Goal: Task Accomplishment & Management: Manage account settings

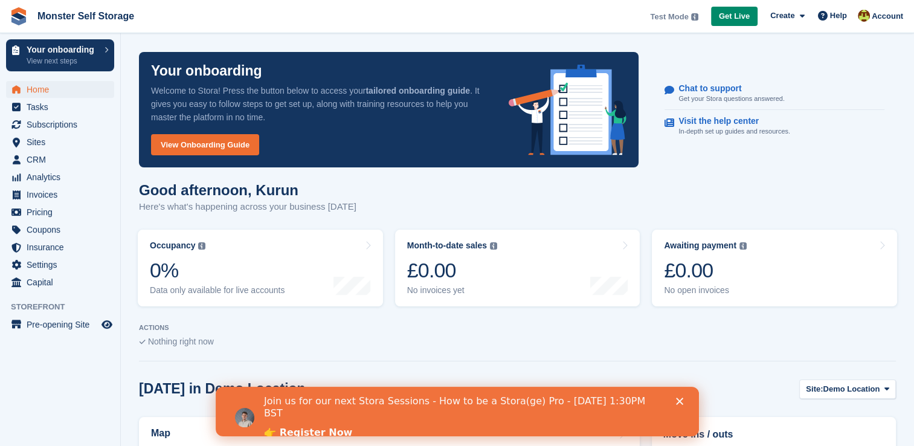
click at [676, 401] on icon "Close" at bounding box center [678, 401] width 7 height 7
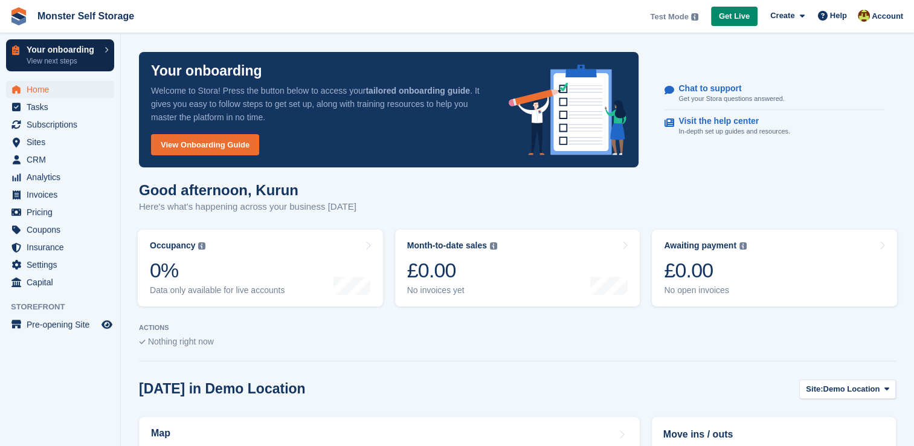
click at [89, 52] on p "Your onboarding" at bounding box center [63, 49] width 72 height 8
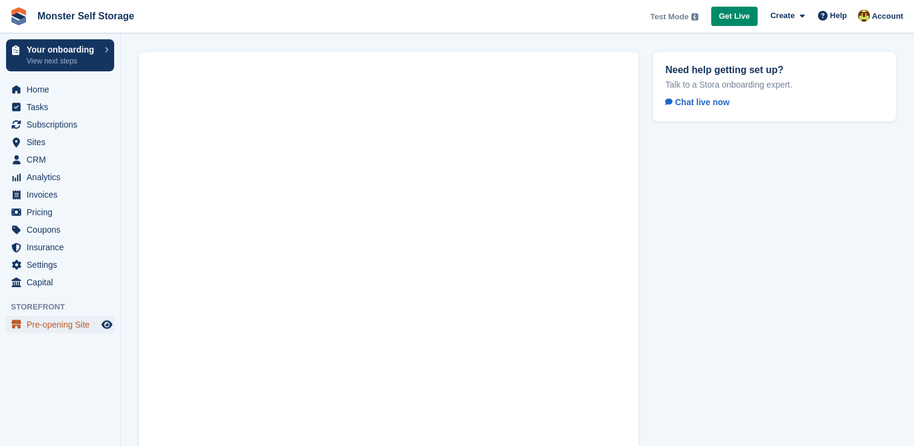
click at [92, 325] on span "Pre-opening Site" at bounding box center [63, 324] width 72 height 17
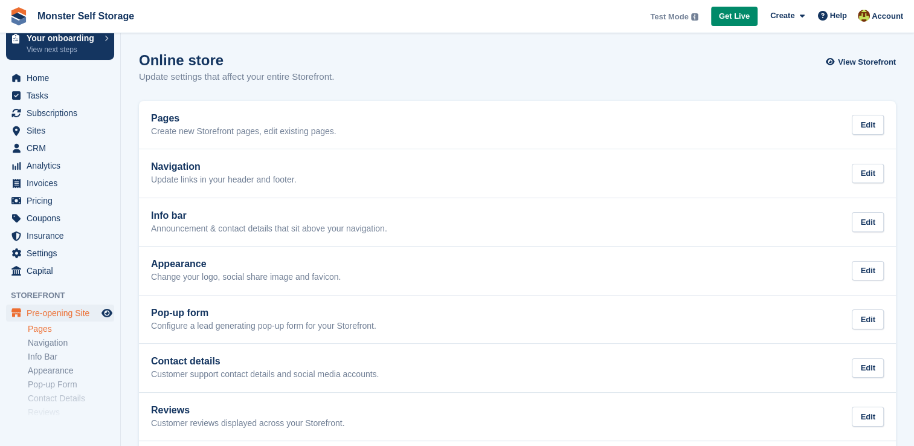
scroll to position [12, 0]
click at [60, 374] on link "Appearance" at bounding box center [71, 369] width 86 height 11
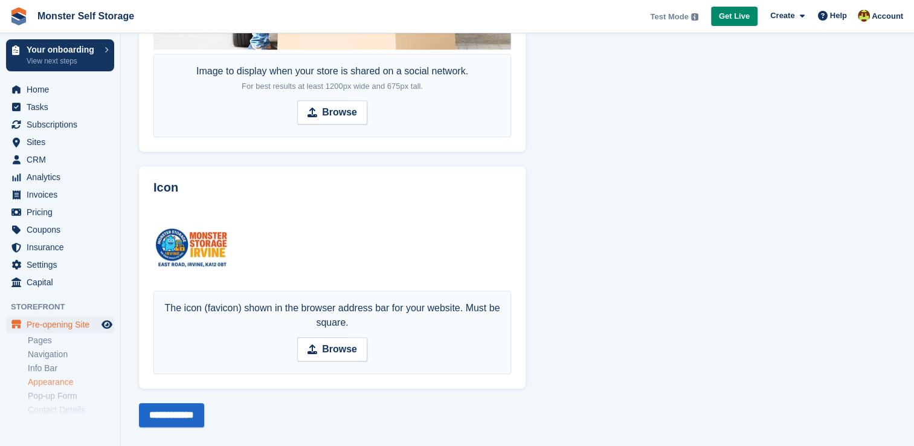
scroll to position [897, 0]
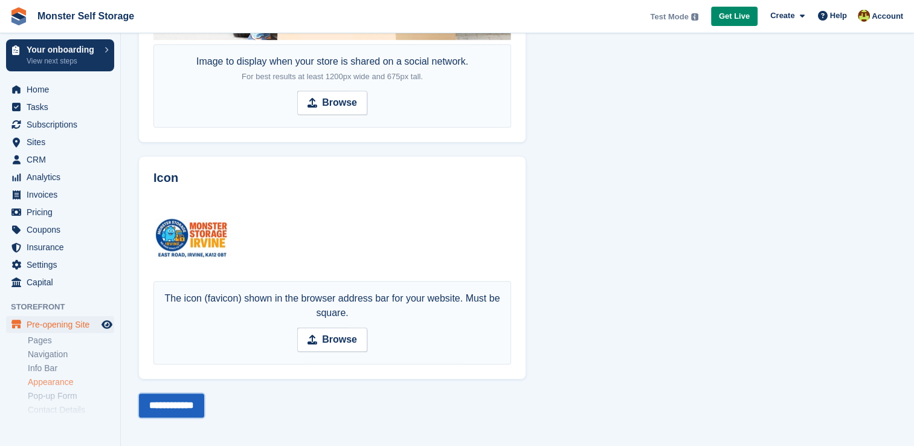
click at [193, 400] on input "**********" at bounding box center [171, 405] width 65 height 24
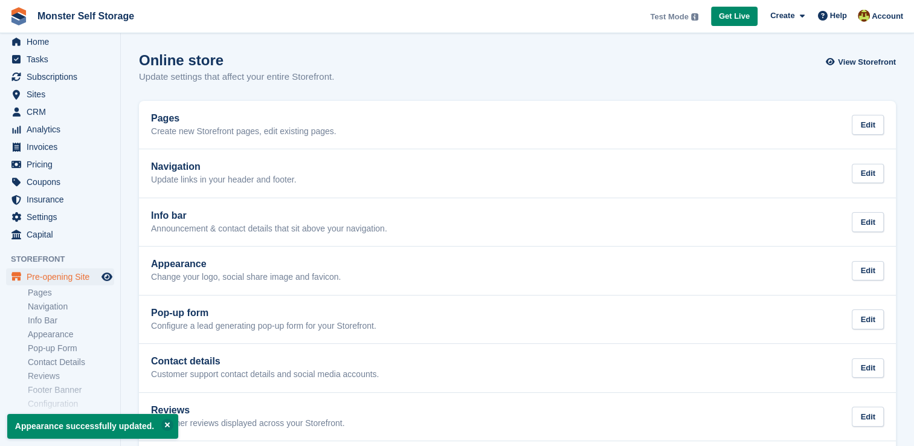
scroll to position [97, 0]
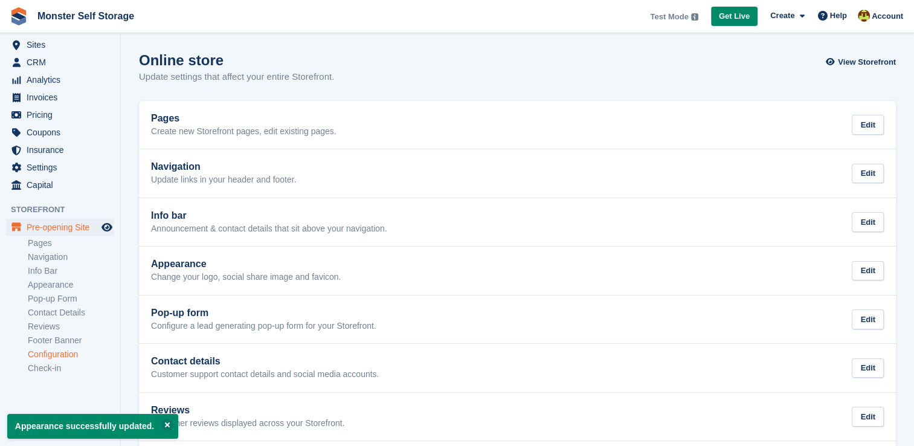
click at [69, 355] on link "Configuration" at bounding box center [71, 354] width 86 height 11
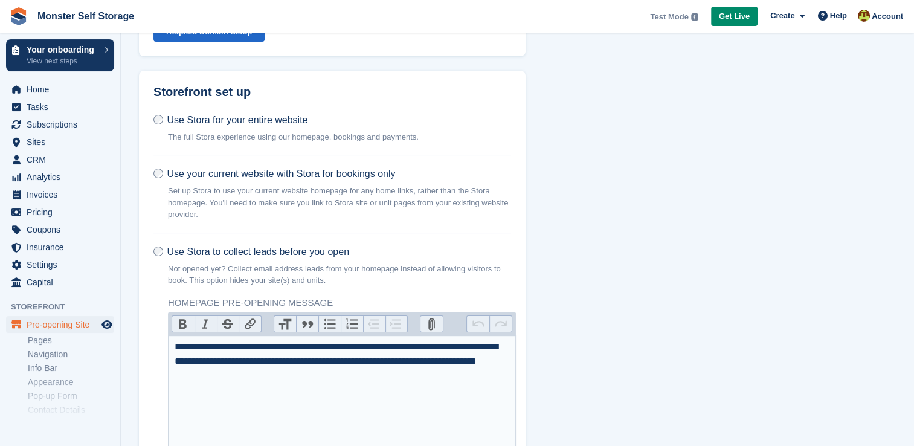
scroll to position [127, 0]
click at [305, 136] on p "The full Stora experience using our homepage, bookings and payments." at bounding box center [293, 136] width 251 height 12
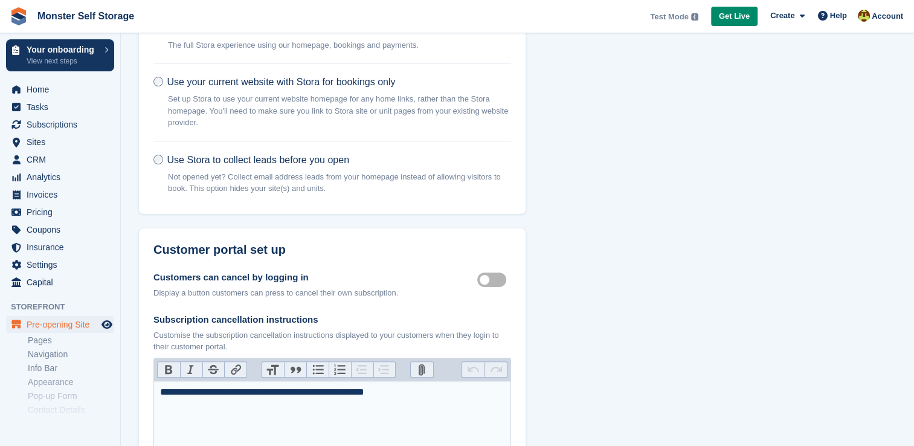
scroll to position [217, 0]
click at [306, 166] on label "Use Stora to collect leads before you open Not opened yet? Collect email addres…" at bounding box center [332, 178] width 358 height 46
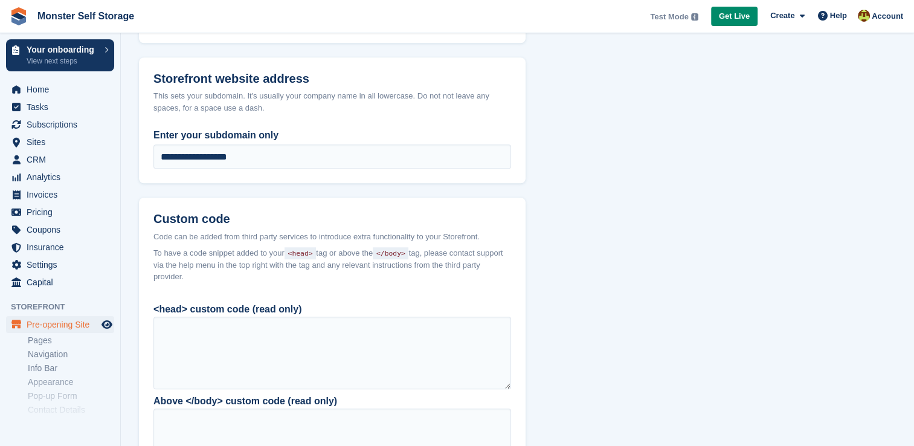
scroll to position [1159, 0]
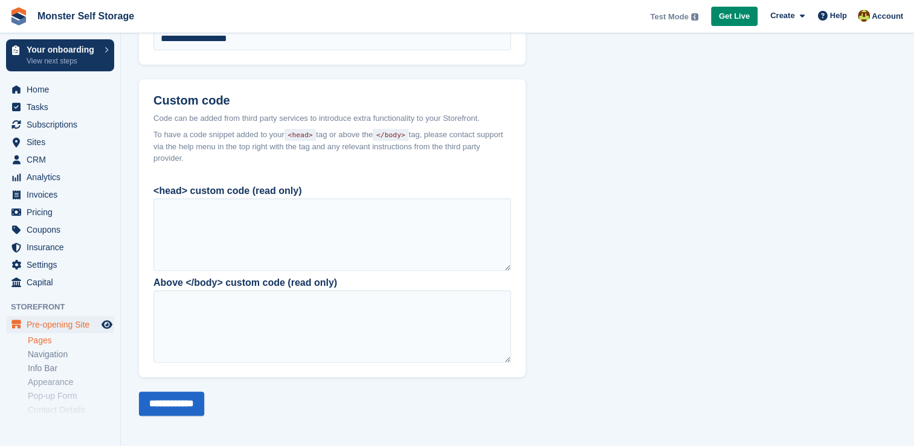
click at [51, 341] on link "Pages" at bounding box center [71, 340] width 86 height 11
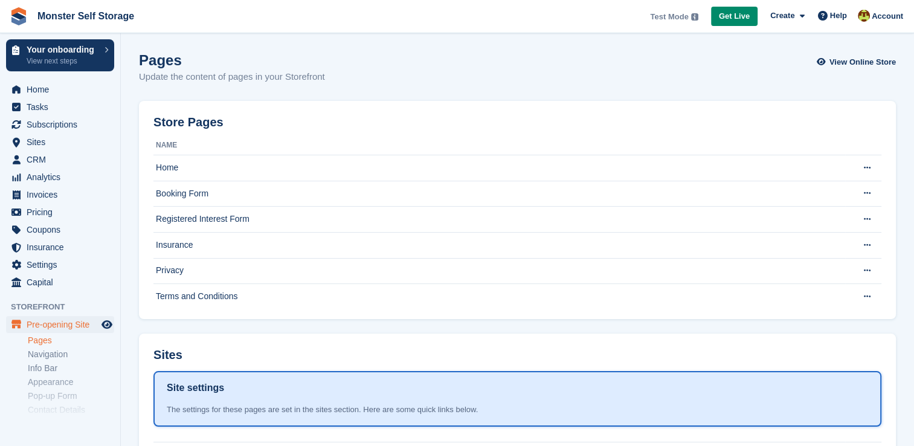
scroll to position [97, 0]
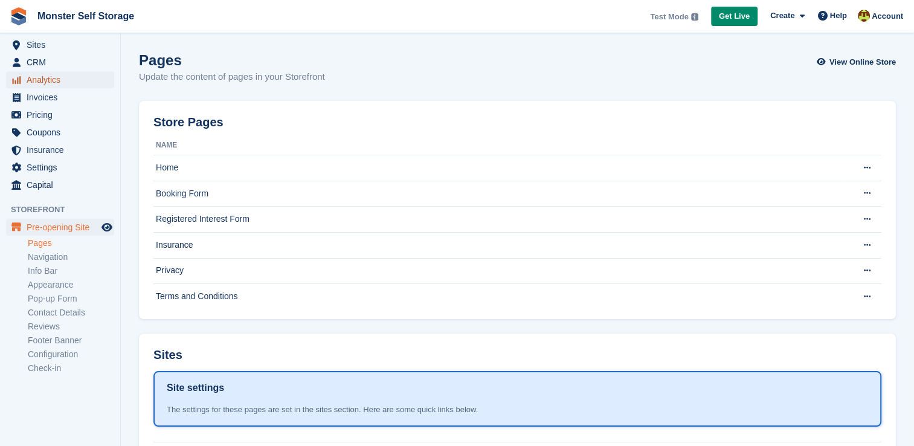
click at [73, 83] on span "Analytics" at bounding box center [63, 79] width 72 height 17
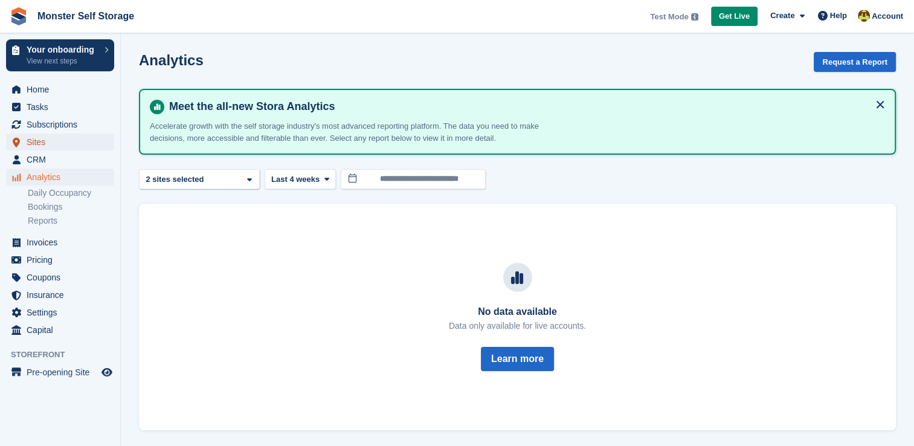
click at [16, 146] on icon "menu" at bounding box center [16, 142] width 7 height 10
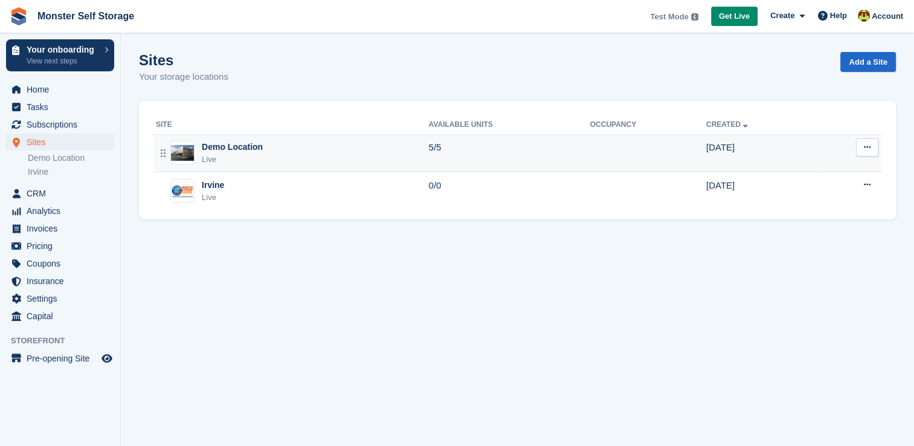
click at [866, 152] on button at bounding box center [867, 147] width 22 height 18
click at [776, 170] on p "Edit site" at bounding box center [820, 171] width 105 height 16
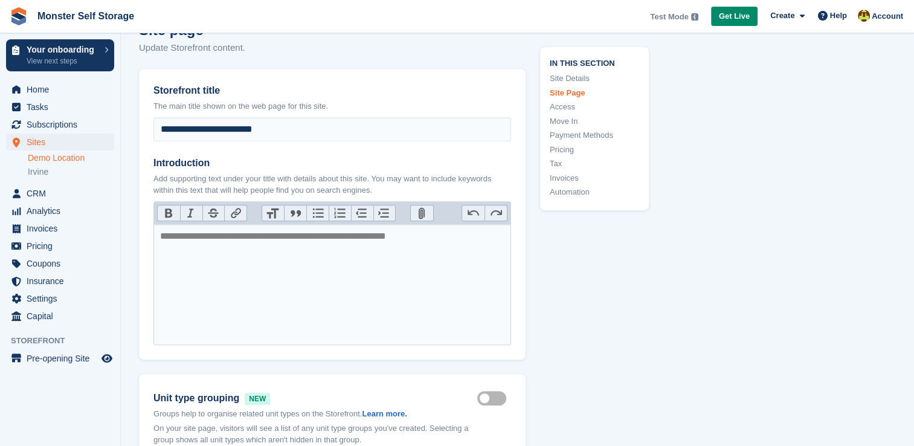
scroll to position [510, 0]
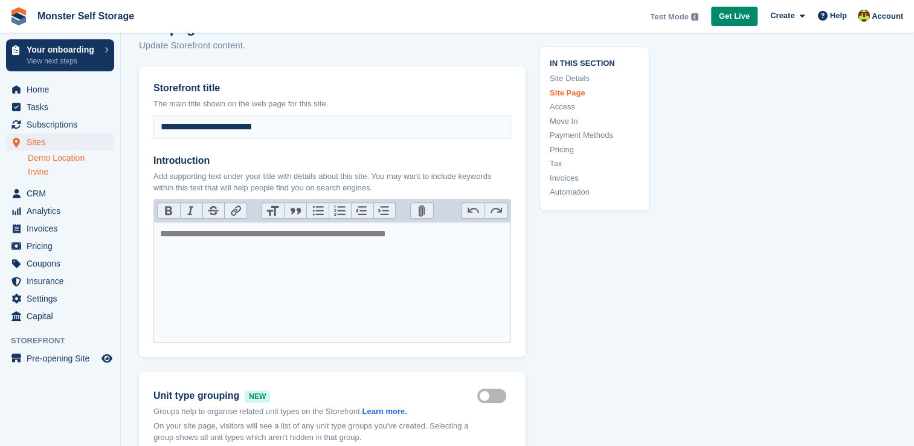
click at [49, 175] on link "Irvine" at bounding box center [71, 171] width 86 height 11
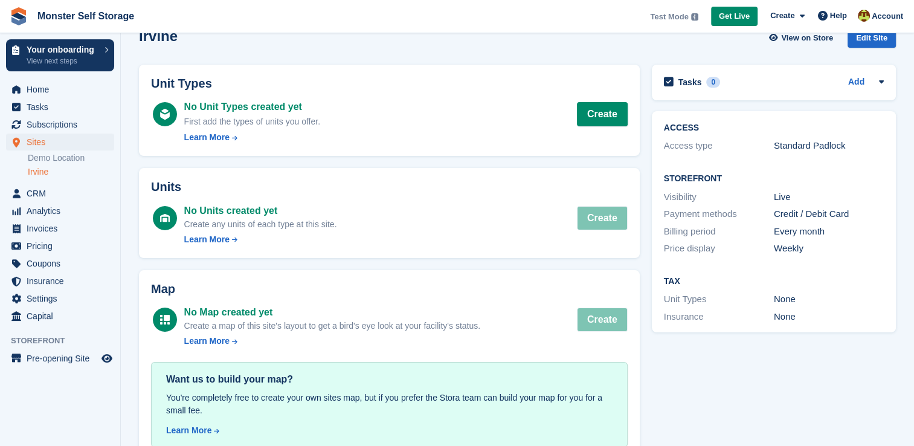
scroll to position [53, 0]
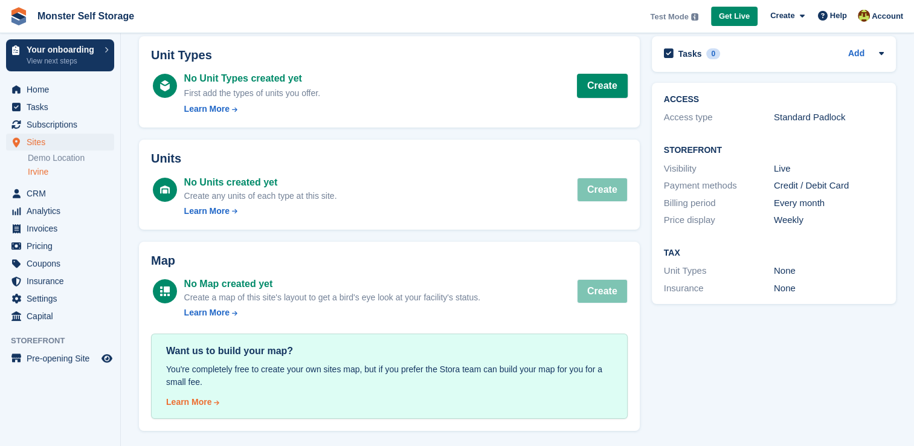
click at [193, 404] on div "Learn More" at bounding box center [188, 402] width 45 height 13
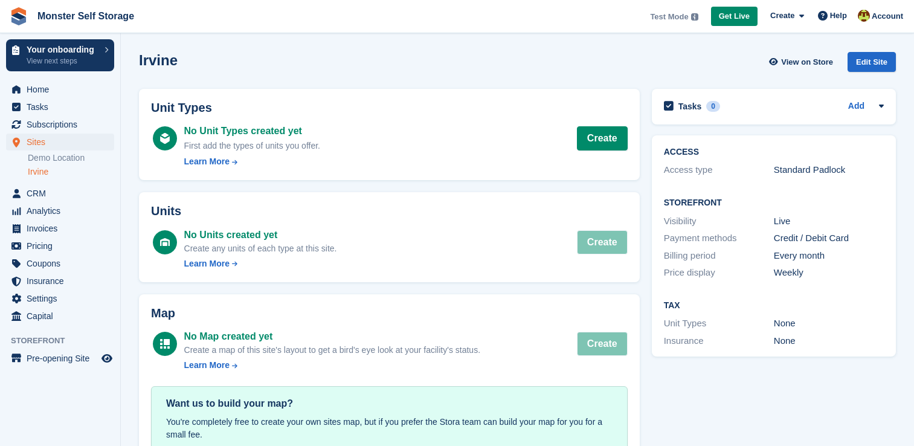
scroll to position [53, 0]
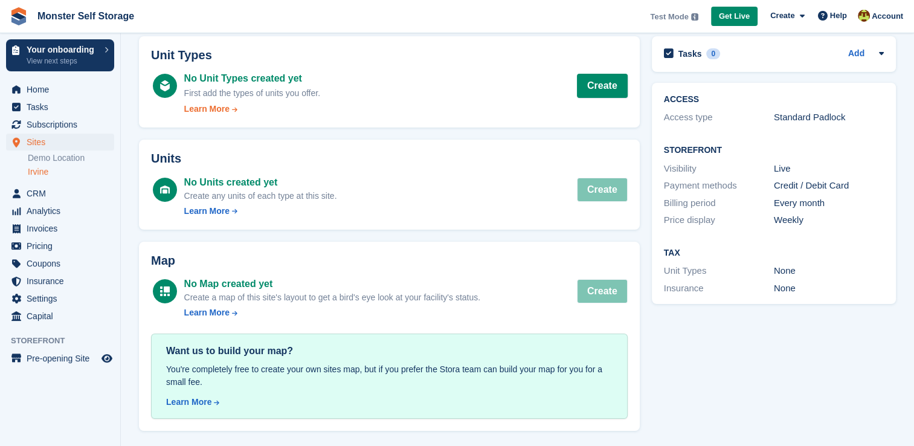
click at [211, 110] on div "Learn More" at bounding box center [206, 109] width 45 height 13
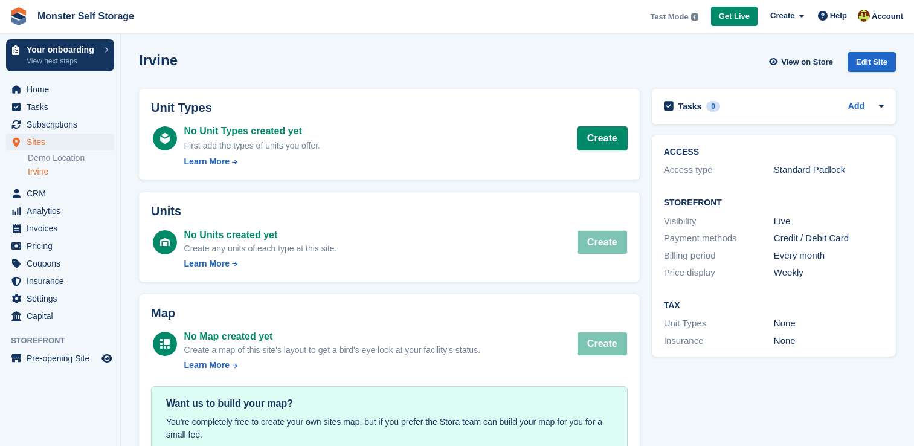
scroll to position [53, 0]
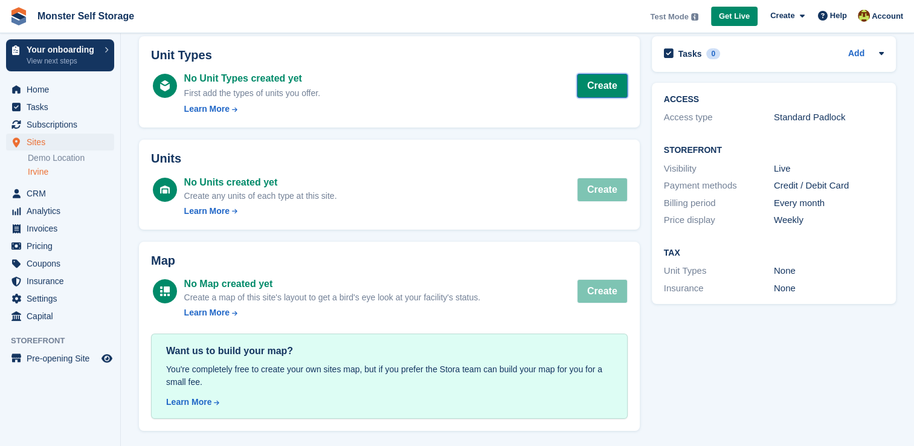
click at [596, 93] on link "Create" at bounding box center [602, 86] width 51 height 24
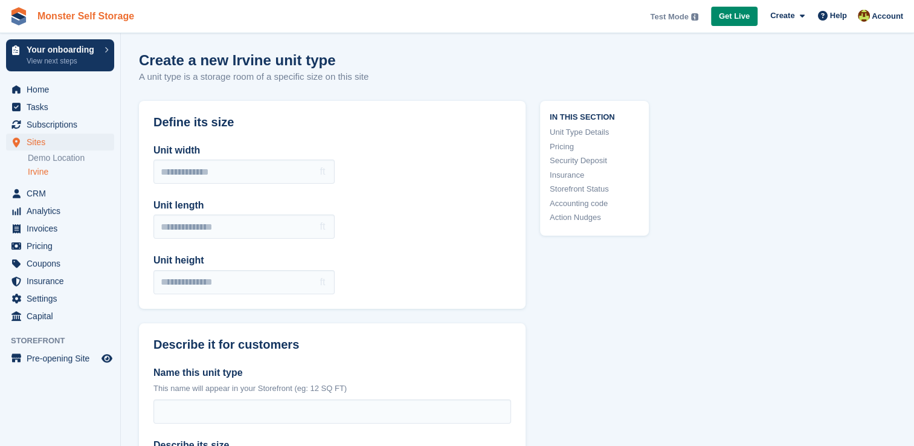
click at [57, 22] on link "Monster Self Storage" at bounding box center [86, 16] width 106 height 20
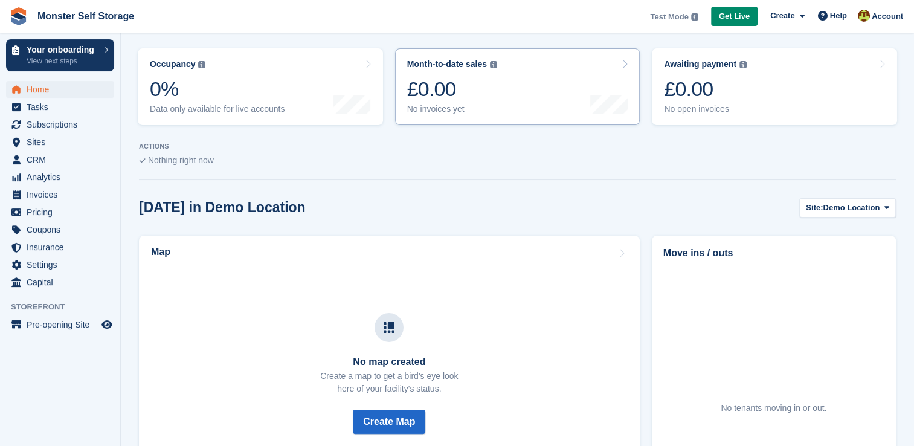
scroll to position [191, 0]
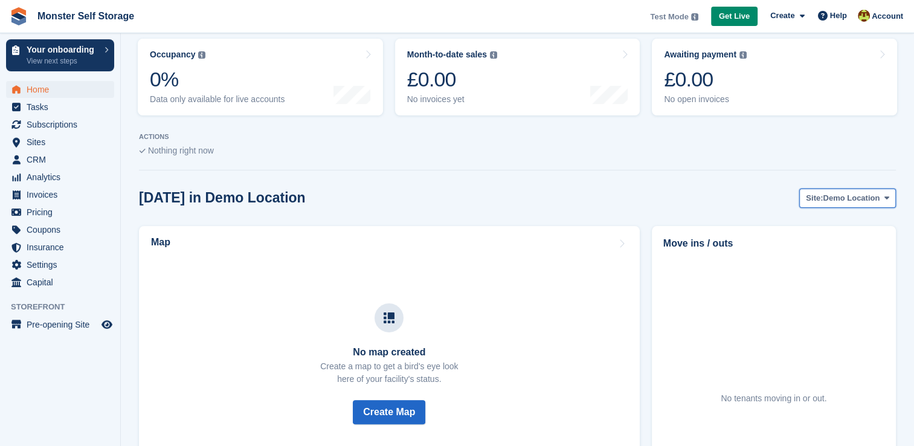
click at [885, 202] on span at bounding box center [887, 198] width 10 height 10
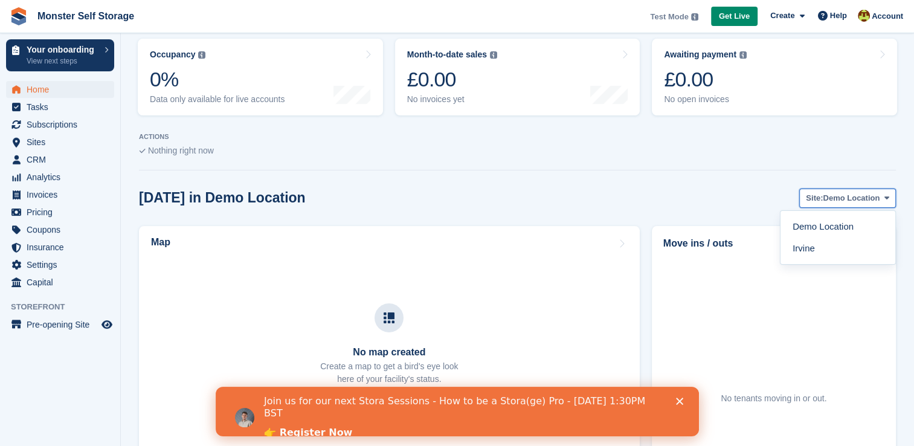
scroll to position [0, 0]
click at [885, 202] on span at bounding box center [887, 198] width 10 height 10
click at [795, 252] on link "Irvine" at bounding box center [837, 248] width 105 height 22
click at [680, 401] on polygon "Close" at bounding box center [678, 401] width 7 height 7
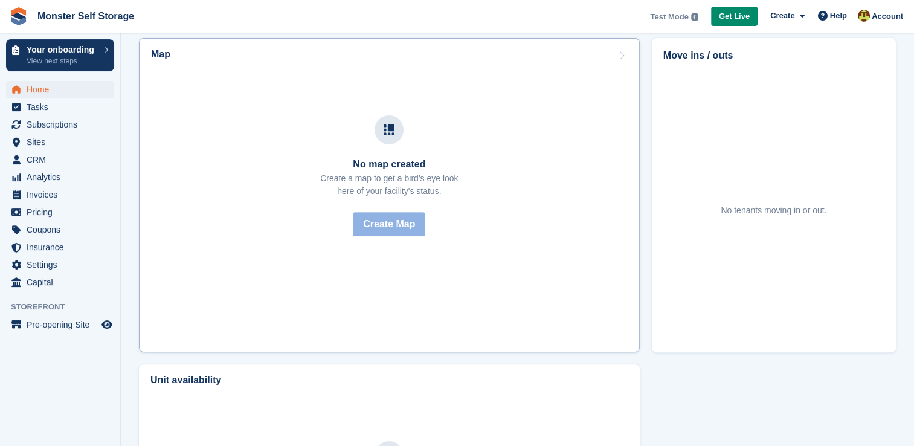
scroll to position [369, 0]
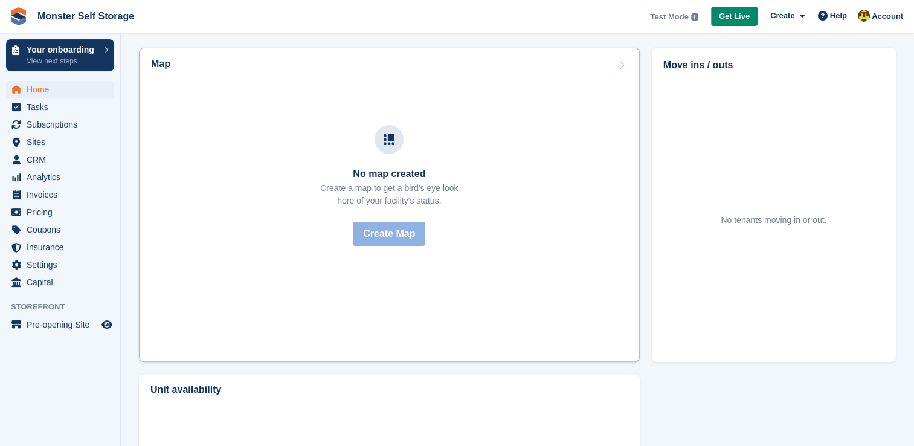
click at [617, 65] on icon at bounding box center [622, 65] width 12 height 10
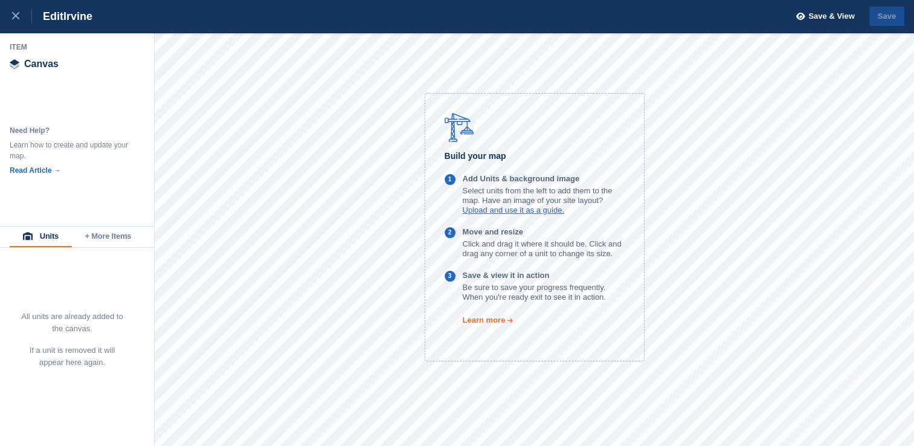
click at [482, 324] on link "Learn more" at bounding box center [479, 319] width 69 height 9
click at [14, 19] on icon at bounding box center [15, 15] width 7 height 7
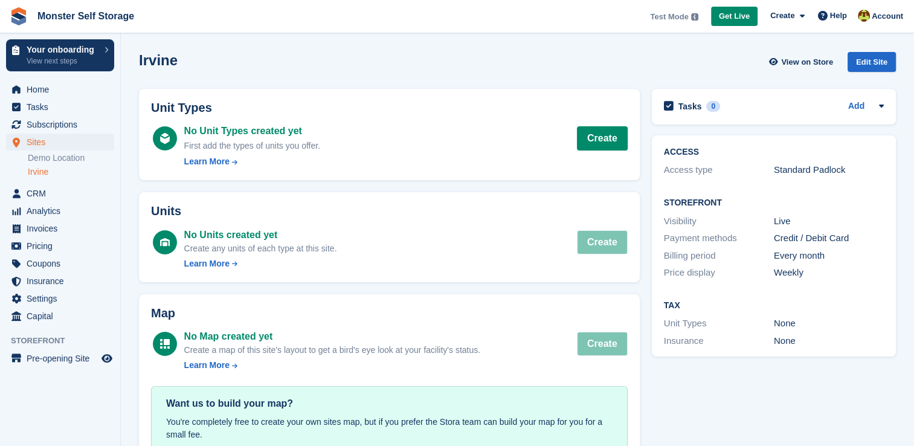
scroll to position [53, 0]
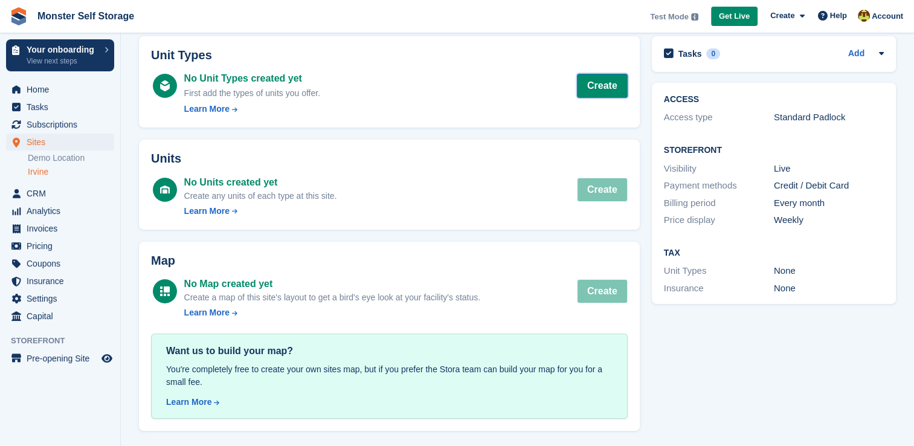
click at [599, 82] on link "Create" at bounding box center [602, 86] width 51 height 24
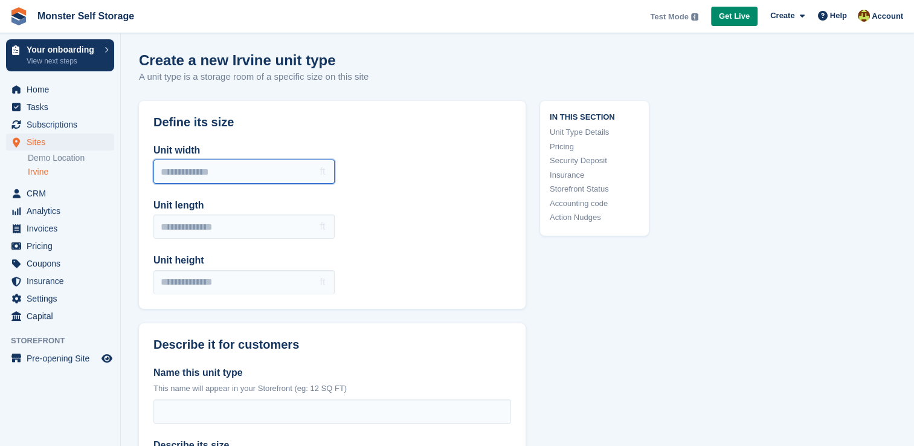
click at [280, 167] on input "Unit width" at bounding box center [243, 171] width 181 height 24
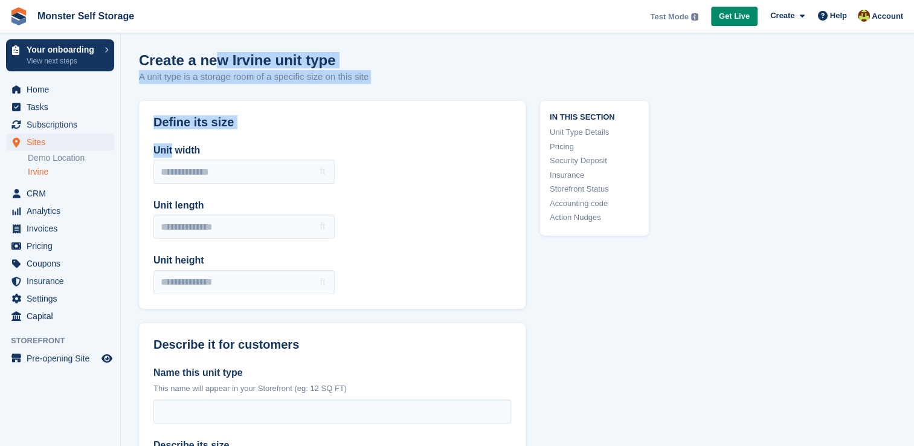
drag, startPoint x: 172, startPoint y: 155, endPoint x: 215, endPoint y: -28, distance: 188.0
click at [215, 0] on html "Monster Self Storage Test Mode Your account is currently in Test Mode. This all…" at bounding box center [457, 223] width 914 height 446
click at [437, 75] on div "Create a new Irvine unit type A unit type is a storage room of a specific size …" at bounding box center [517, 75] width 757 height 47
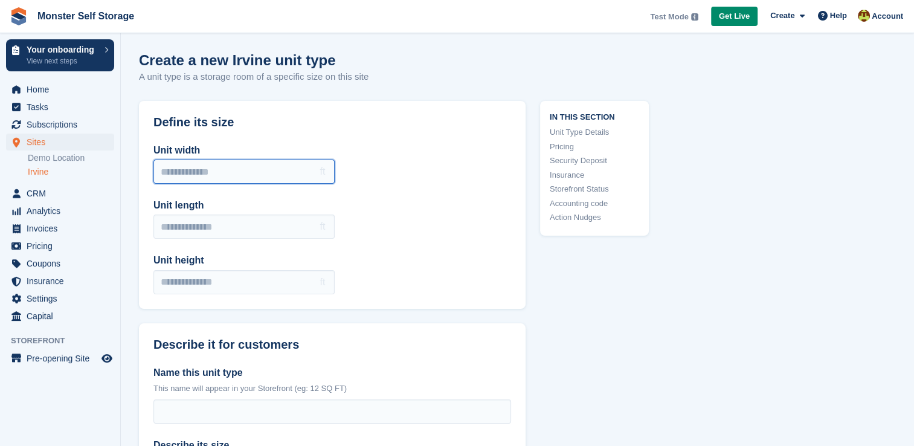
click at [317, 167] on input "Unit width" at bounding box center [243, 171] width 181 height 24
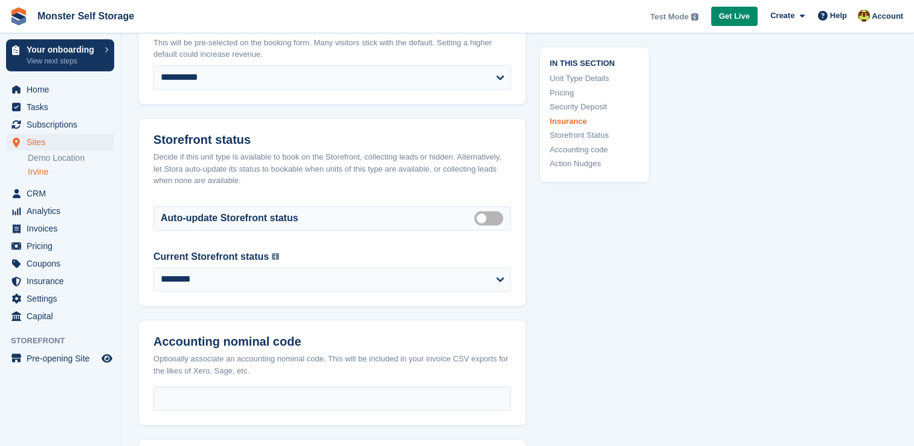
scroll to position [1484, 0]
click at [43, 176] on link "Irvine" at bounding box center [71, 171] width 86 height 11
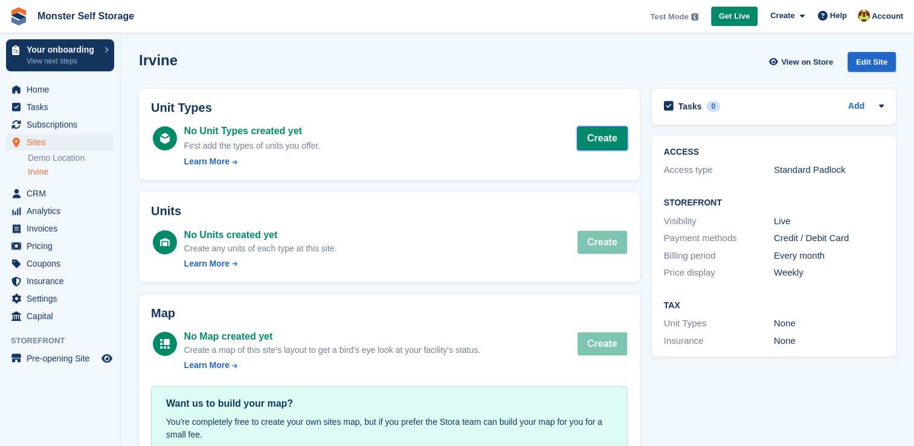
click at [599, 135] on link "Create" at bounding box center [602, 138] width 51 height 24
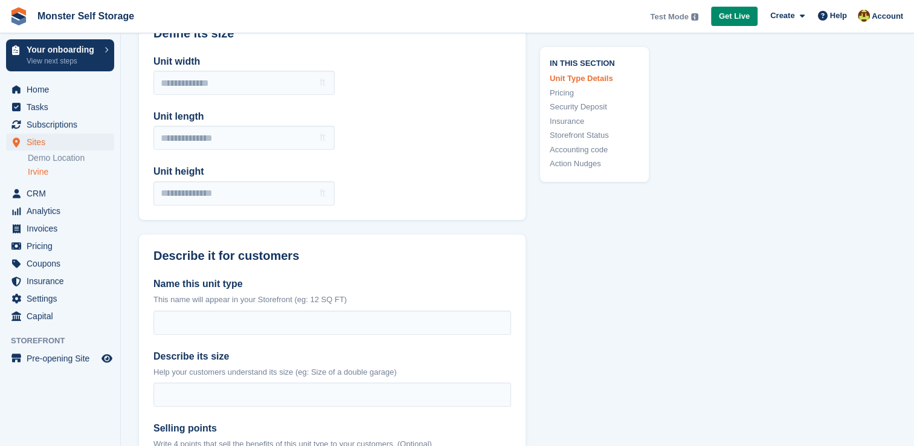
scroll to position [88, 0]
click at [257, 144] on input "Unit length" at bounding box center [243, 138] width 181 height 24
type input "*"
